Goal: Transaction & Acquisition: Purchase product/service

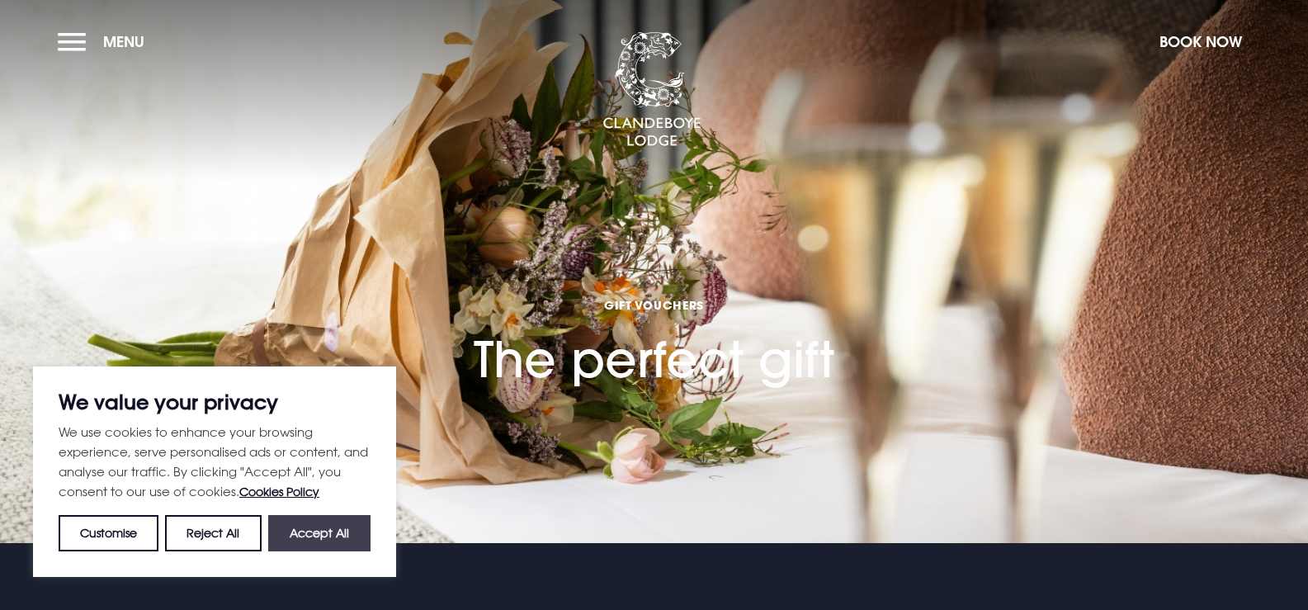
click at [328, 543] on button "Accept All" at bounding box center [319, 533] width 102 height 36
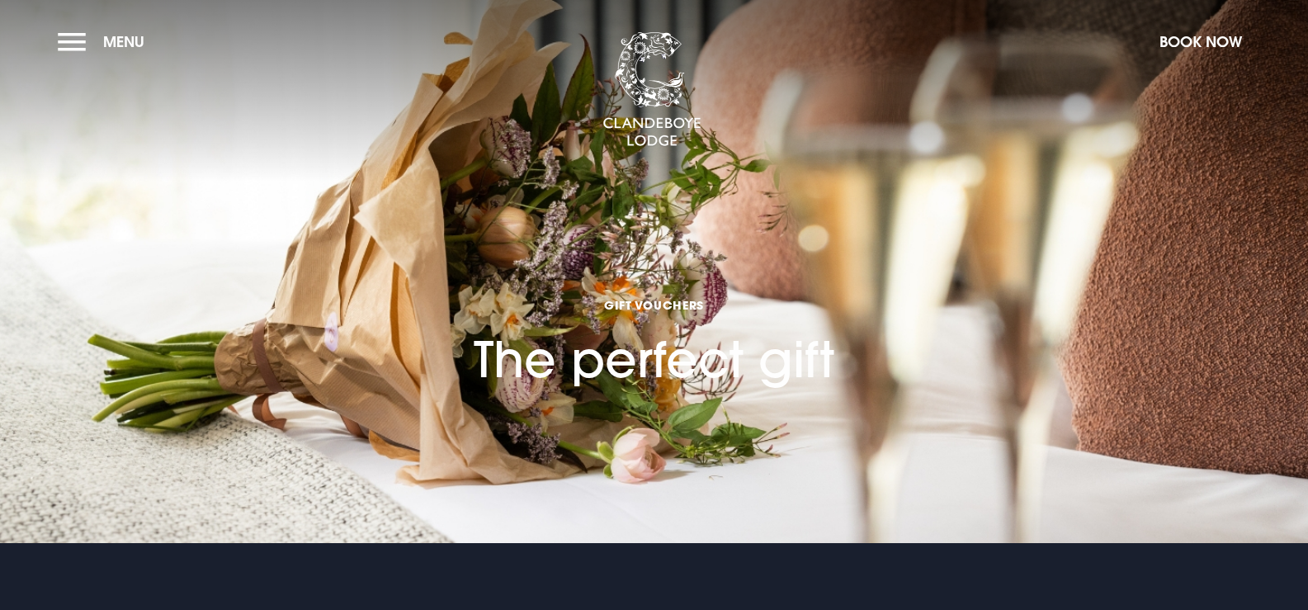
checkbox input "true"
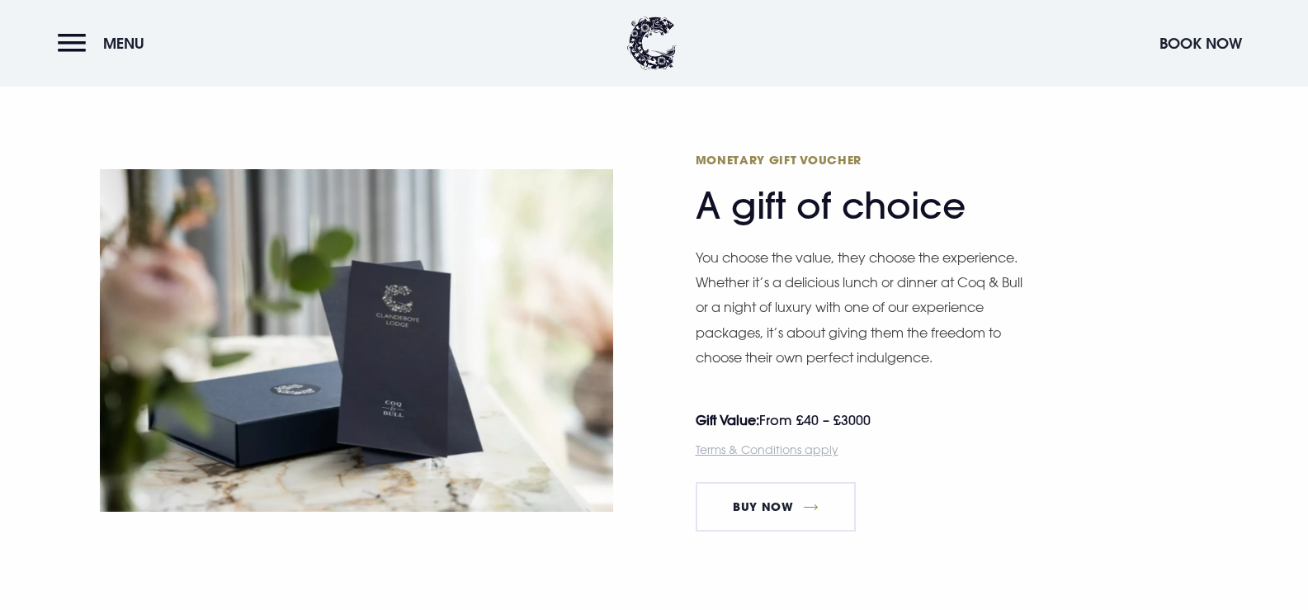
scroll to position [958, 0]
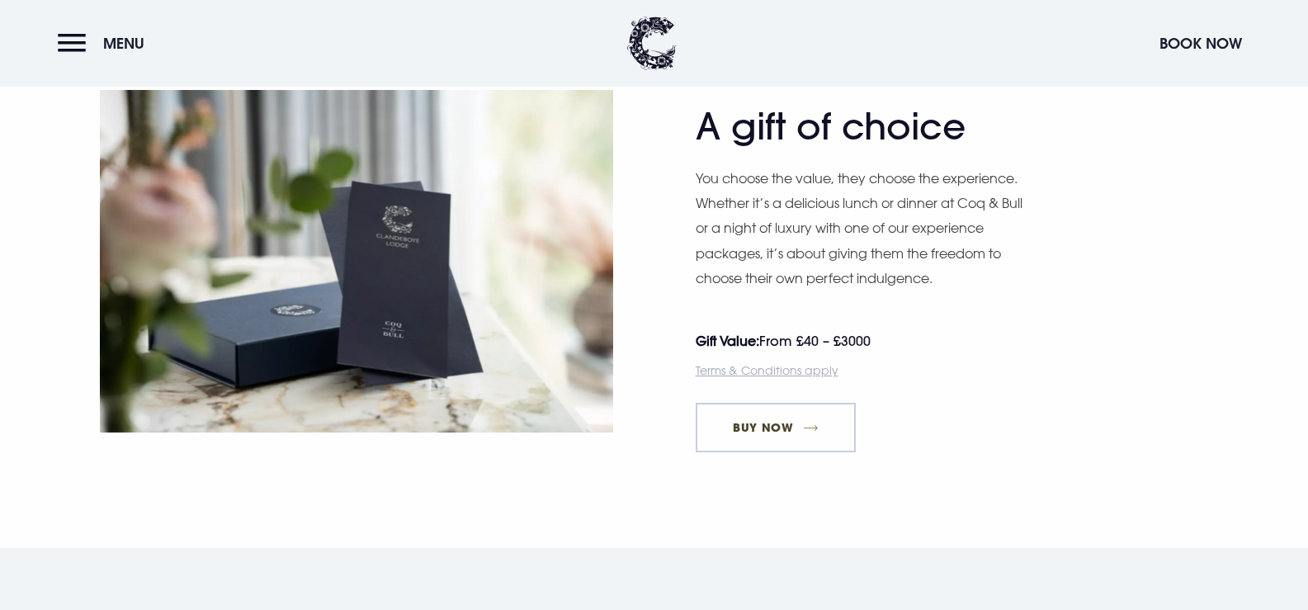
click at [804, 432] on link "Buy Now" at bounding box center [776, 428] width 161 height 50
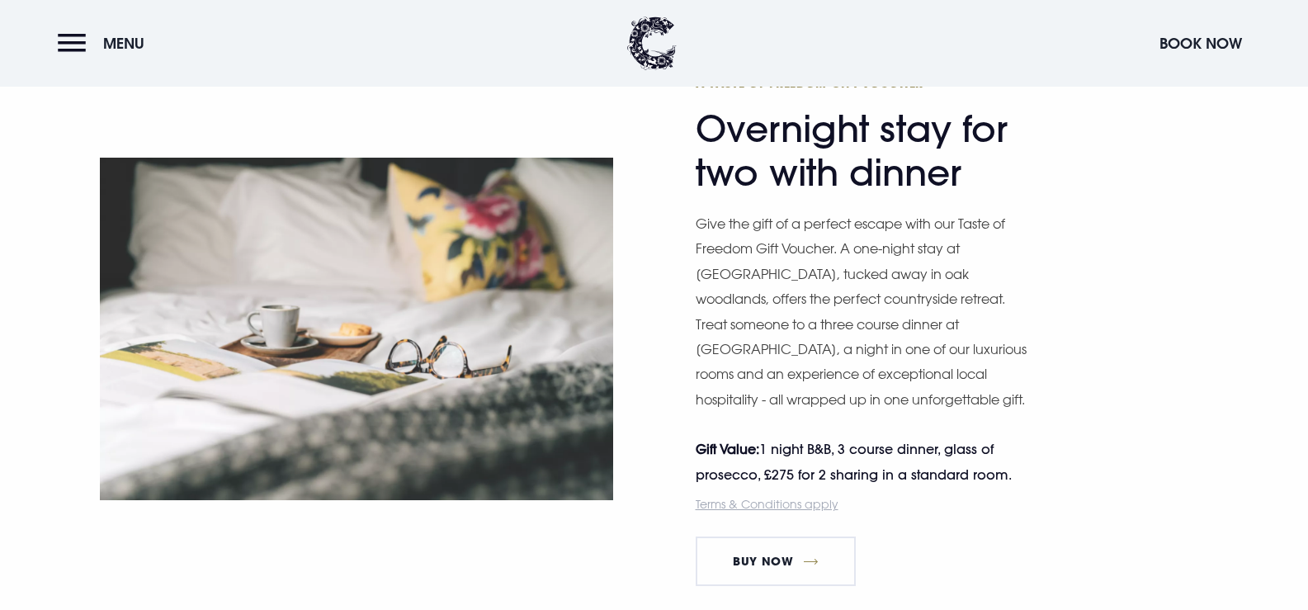
scroll to position [2223, 0]
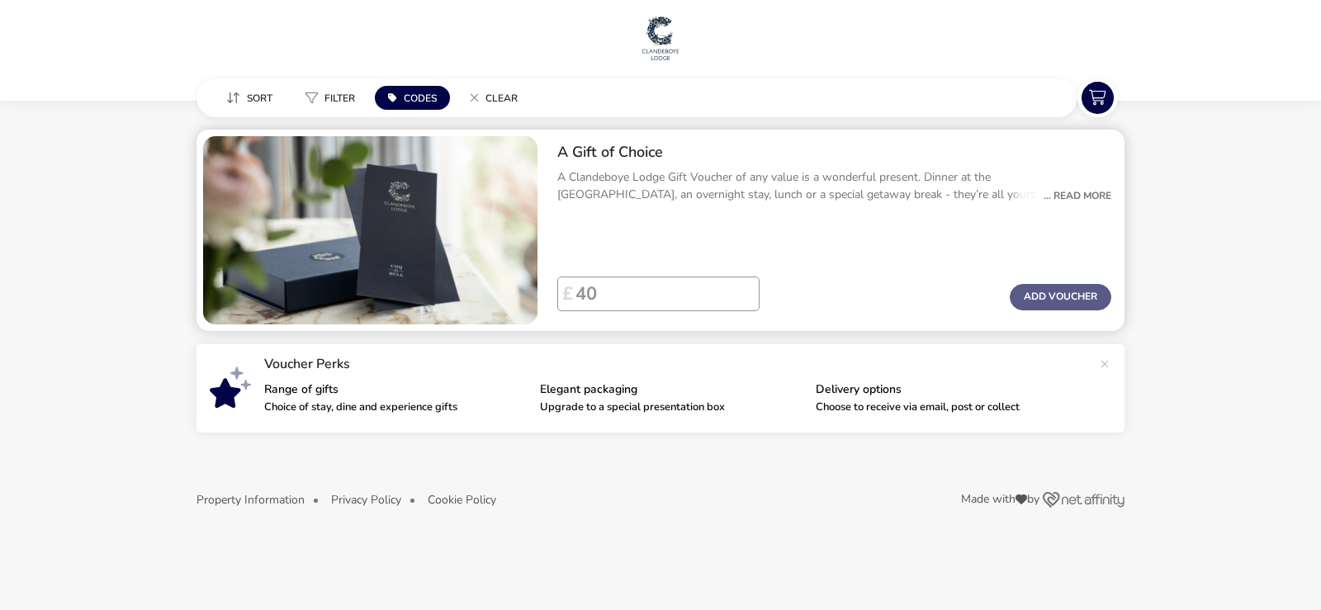
click at [1066, 195] on div "... Read More" at bounding box center [1073, 195] width 76 height 15
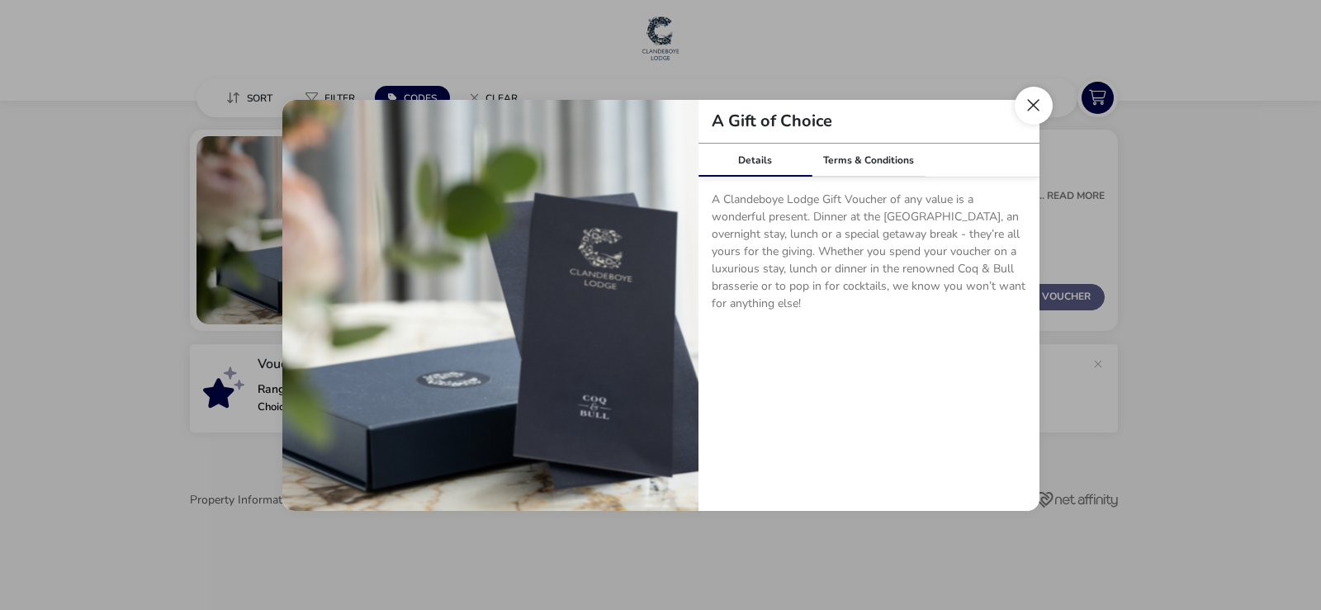
click at [1017, 102] on button "Close dialog" at bounding box center [1033, 106] width 38 height 38
